Goal: Find contact information: Find contact information

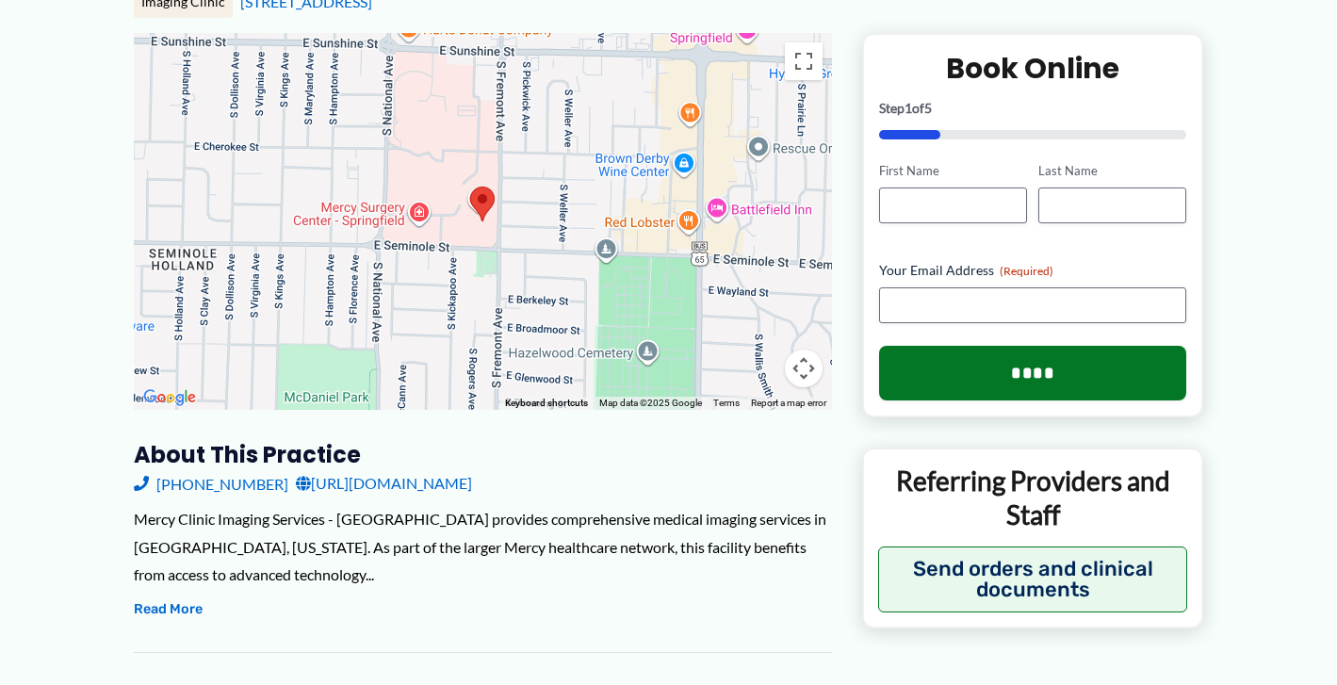
scroll to position [276, 0]
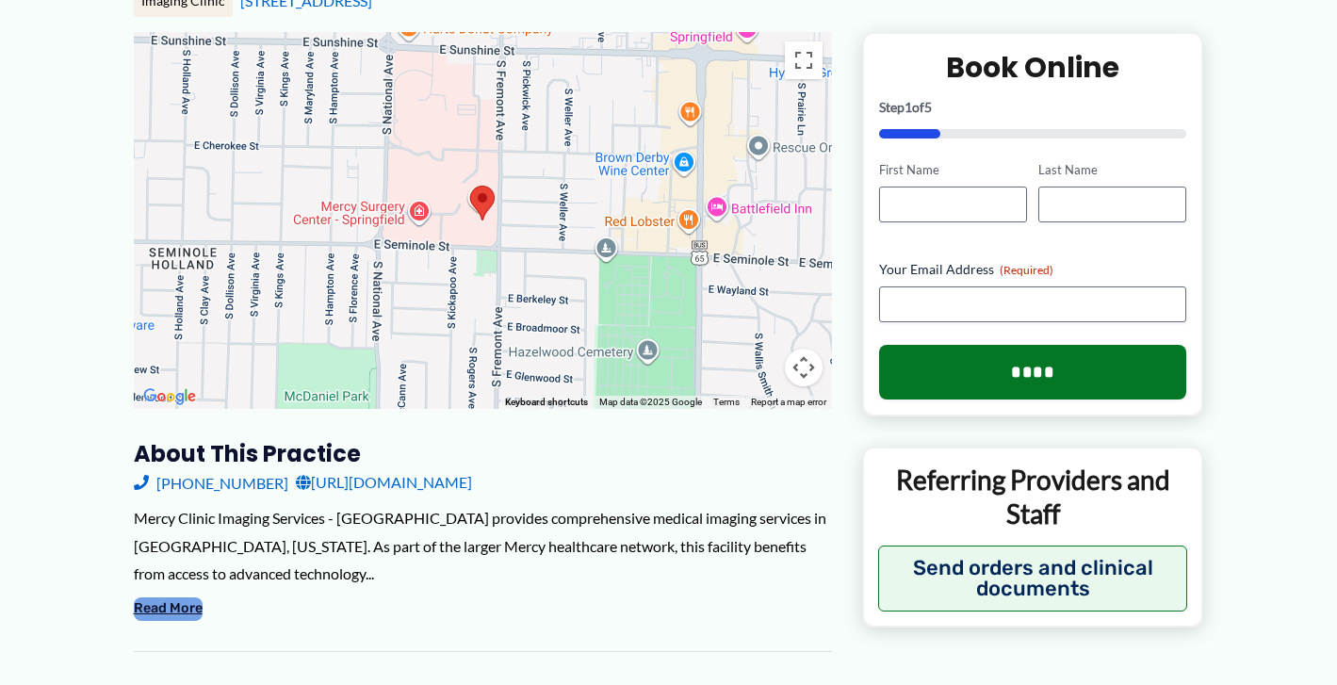
click at [174, 598] on button "Read More" at bounding box center [168, 609] width 69 height 23
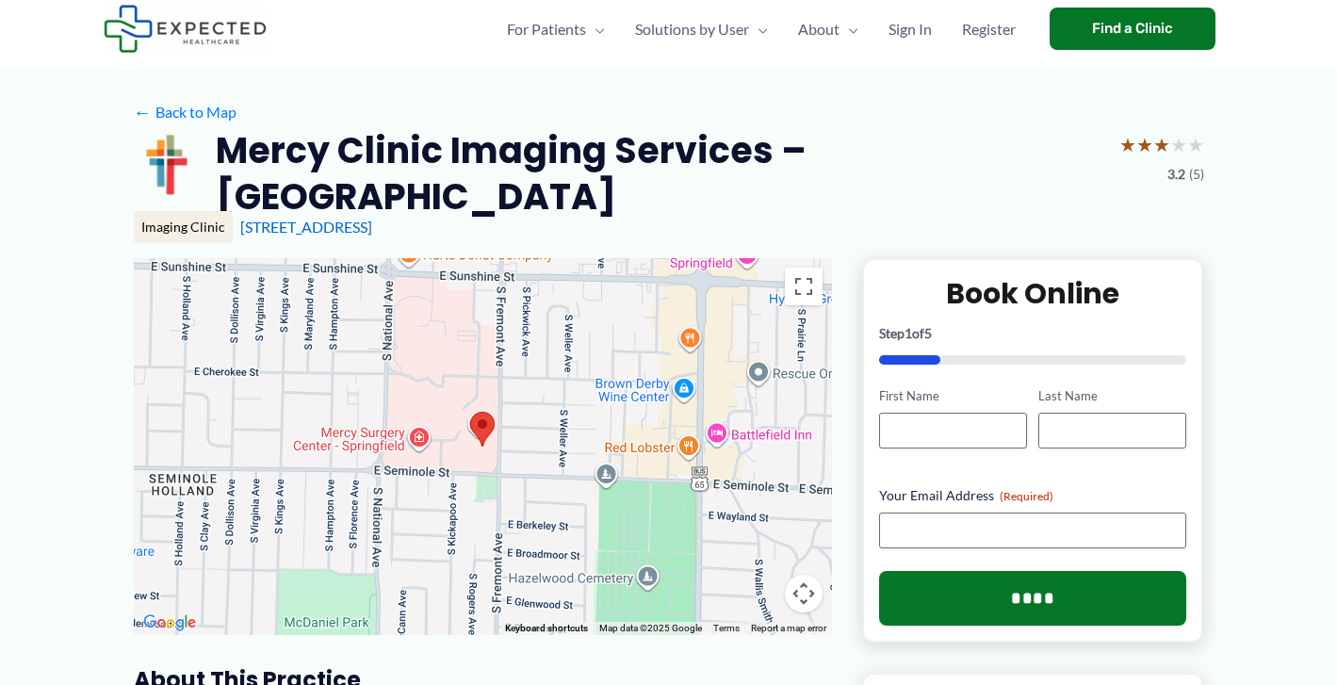
scroll to position [0, 0]
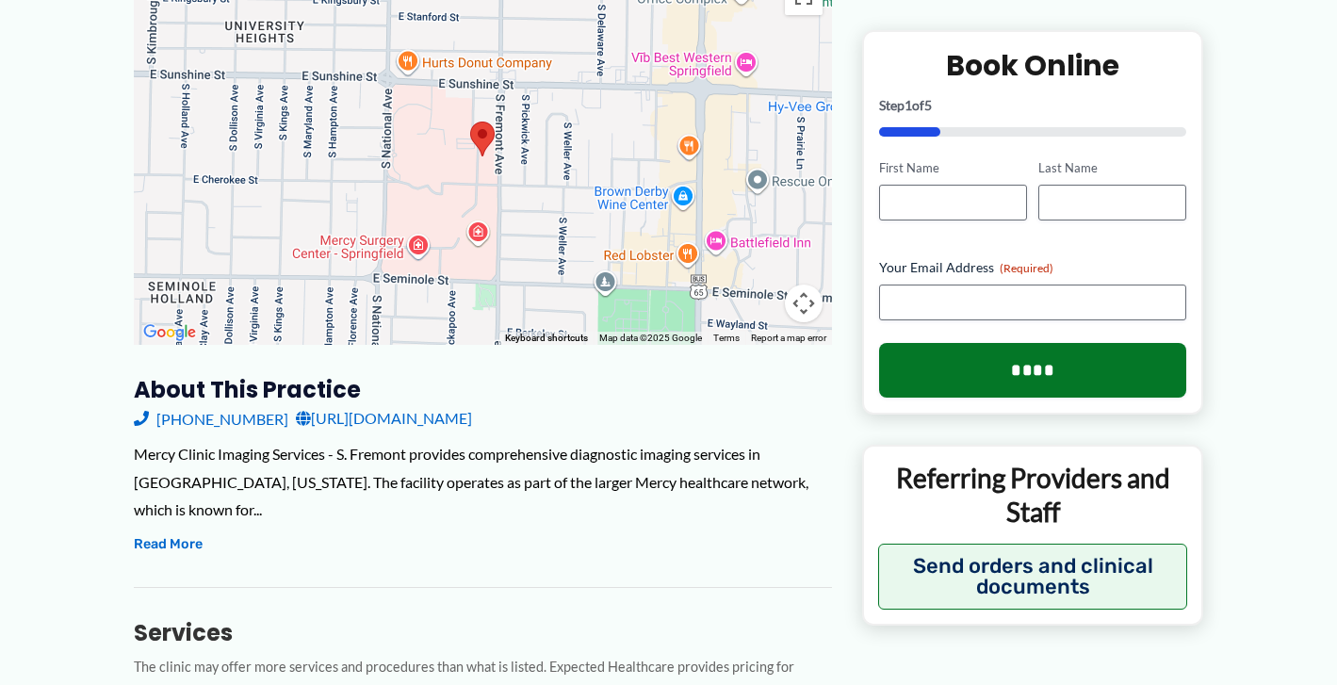
scroll to position [342, 0]
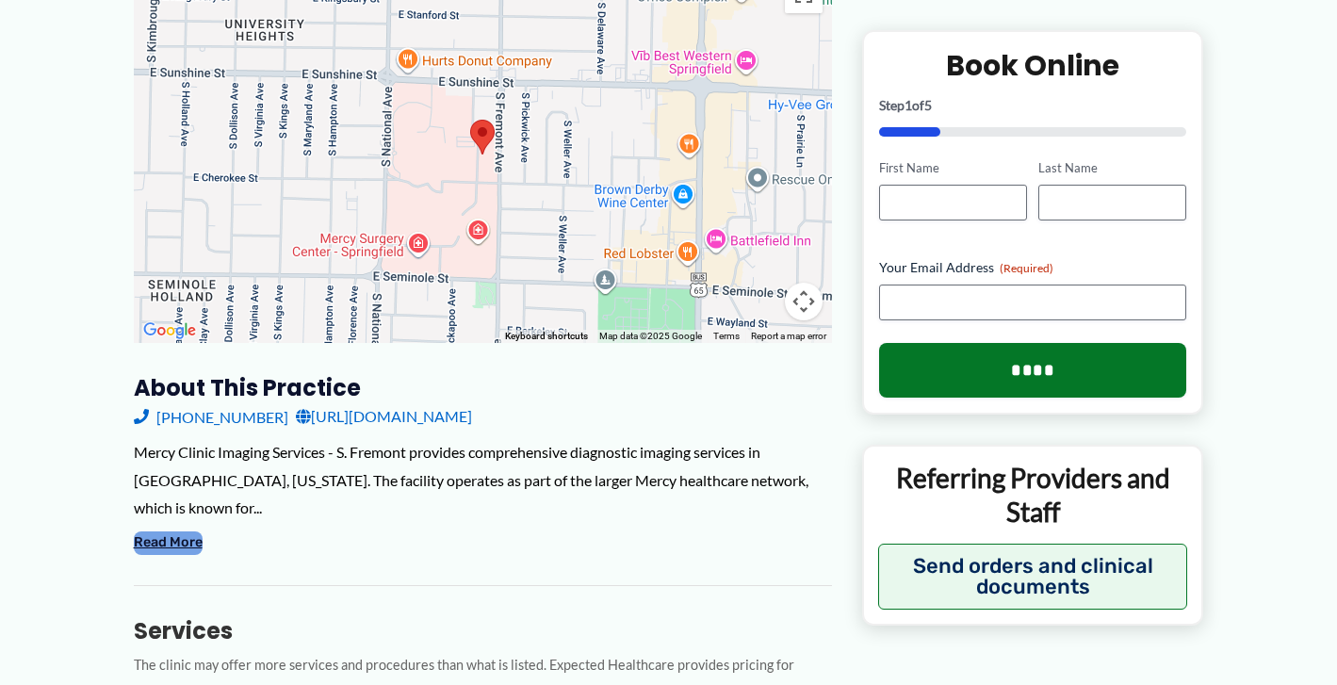
click at [172, 532] on button "Read More" at bounding box center [168, 543] width 69 height 23
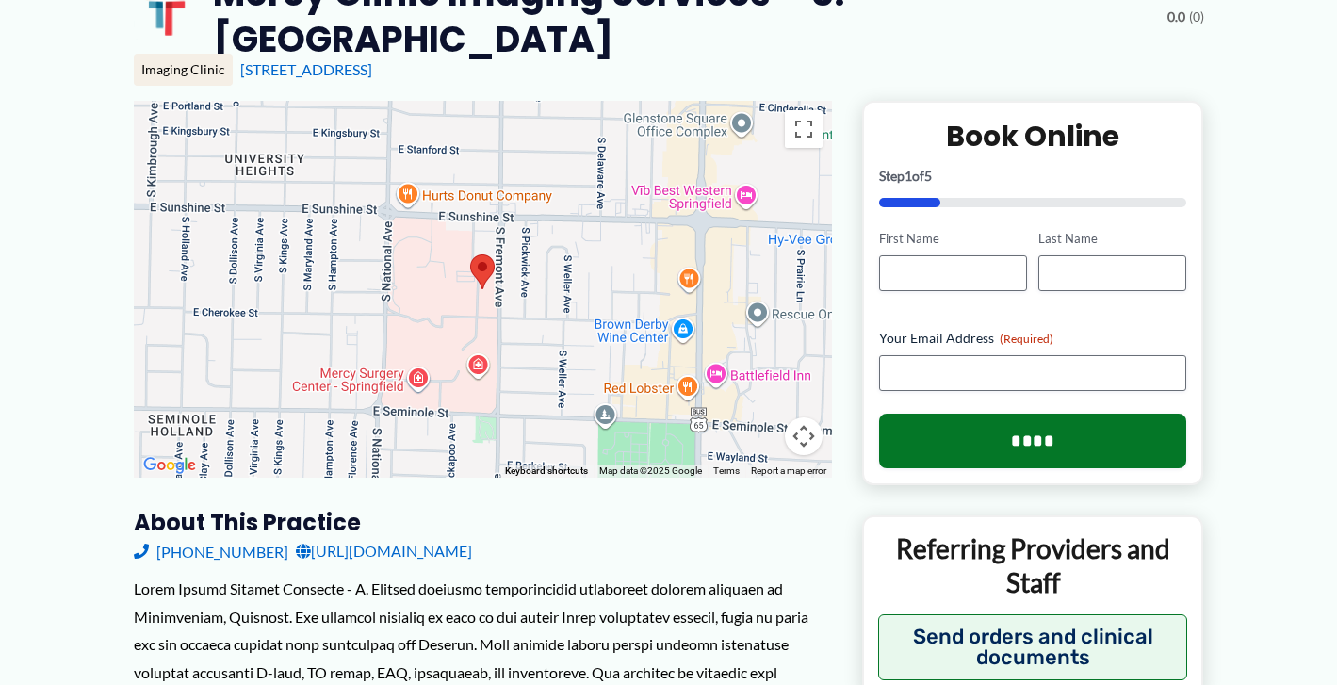
scroll to position [75, 0]
